Goal: Check status: Check status

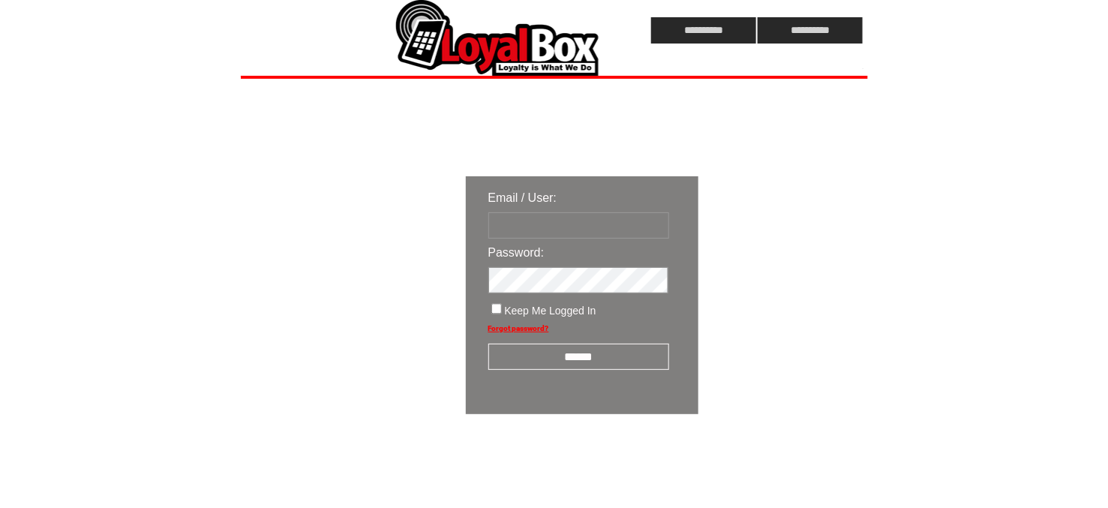
type input "**********"
click at [601, 360] on input "******" at bounding box center [578, 357] width 181 height 26
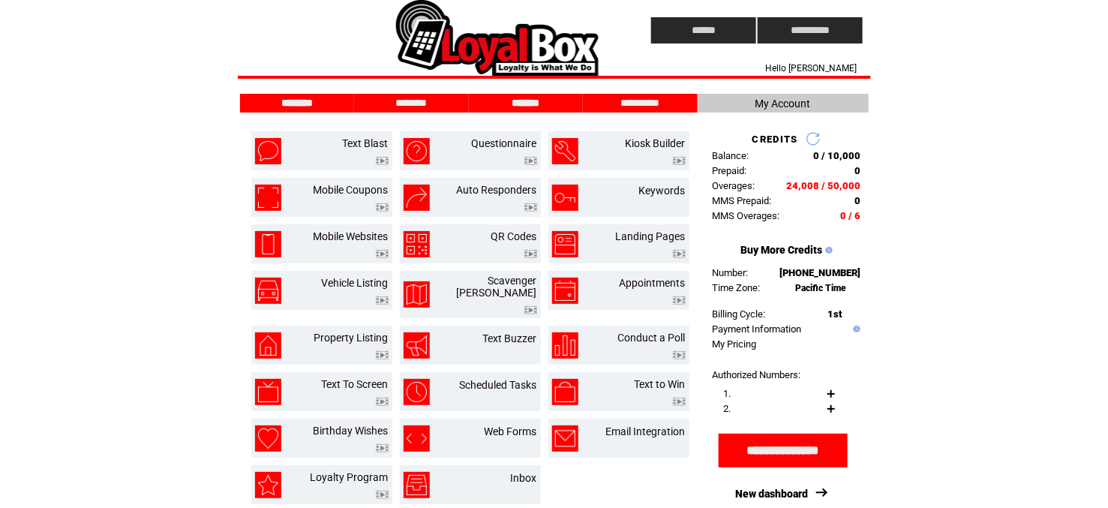
click at [538, 103] on input "*******" at bounding box center [526, 103] width 113 height 13
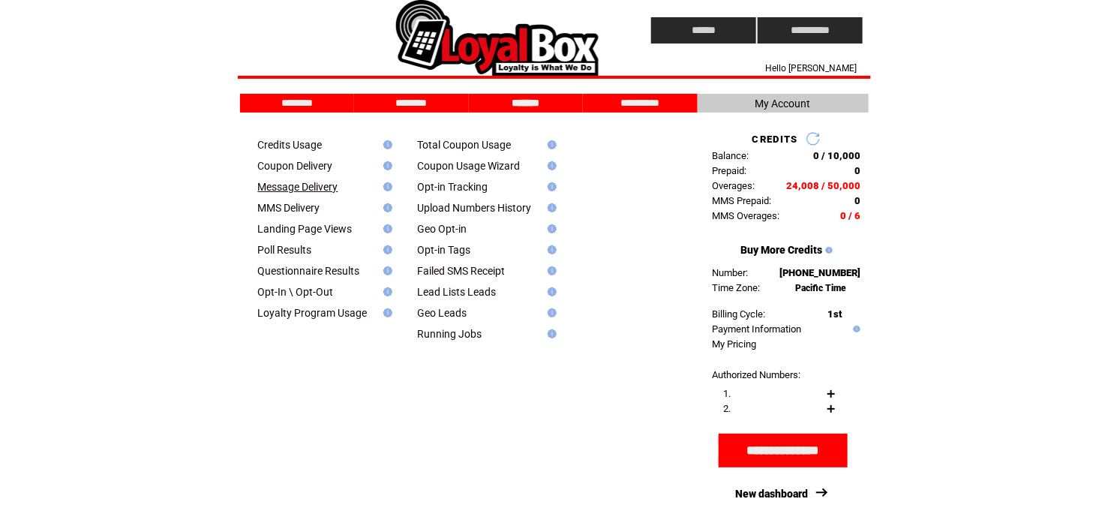
click at [301, 188] on link "Message Delivery" at bounding box center [298, 187] width 80 height 12
